Goal: Task Accomplishment & Management: Complete application form

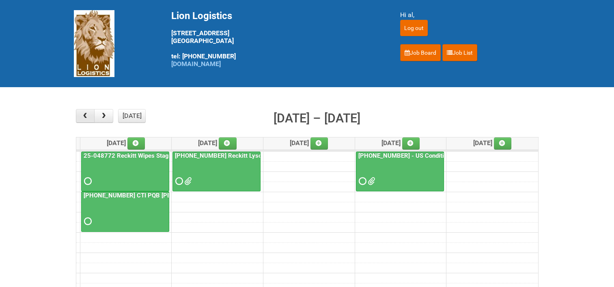
click at [91, 116] on button "button" at bounding box center [85, 116] width 19 height 14
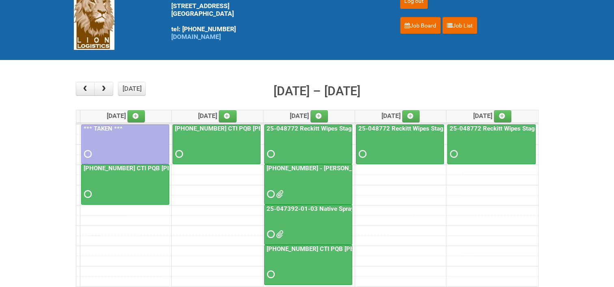
scroll to position [41, 0]
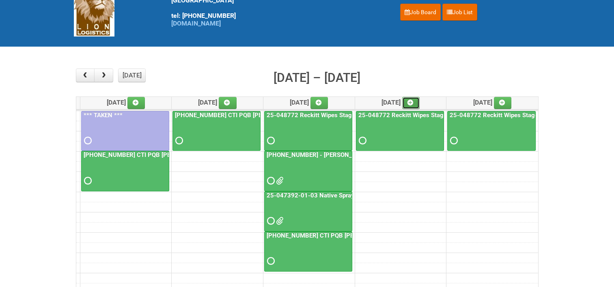
click at [413, 101] on icon at bounding box center [410, 103] width 6 height 6
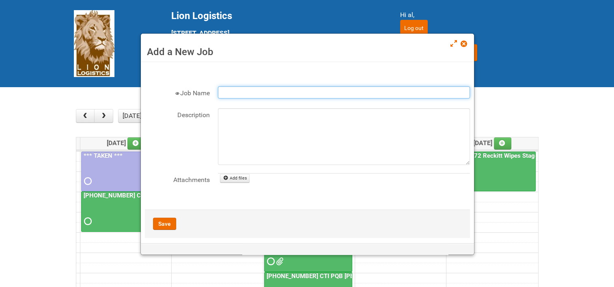
click at [309, 93] on input "Job Name" at bounding box center [344, 92] width 252 height 12
type input "[PHONE_NUMBER] CTI PQB [PERSON_NAME] Real US - blinding day"
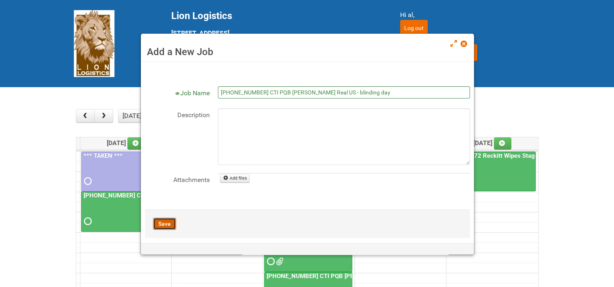
click at [164, 221] on button "Save" at bounding box center [164, 224] width 23 height 12
click at [466, 43] on span at bounding box center [464, 44] width 6 height 6
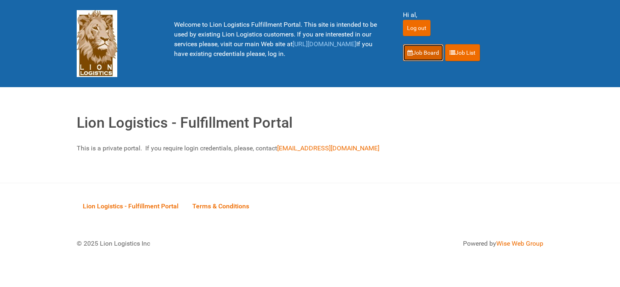
click at [424, 53] on link "Job Board" at bounding box center [423, 52] width 41 height 17
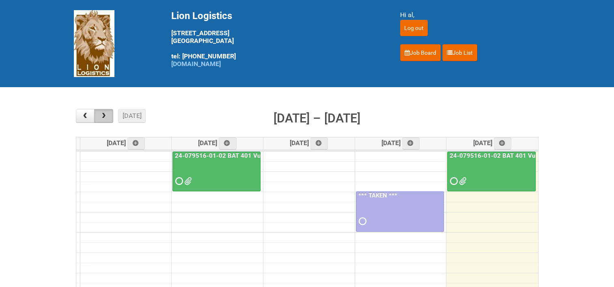
click at [105, 117] on span "button" at bounding box center [104, 116] width 8 height 6
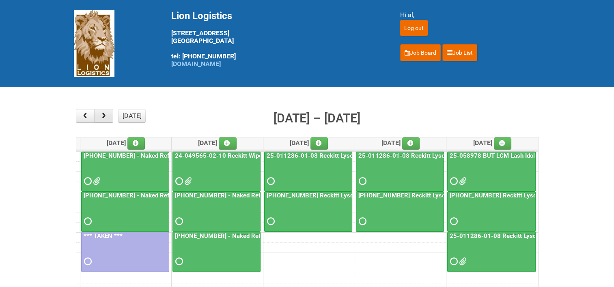
click at [101, 114] on span "button" at bounding box center [104, 116] width 8 height 6
